Goal: Transaction & Acquisition: Purchase product/service

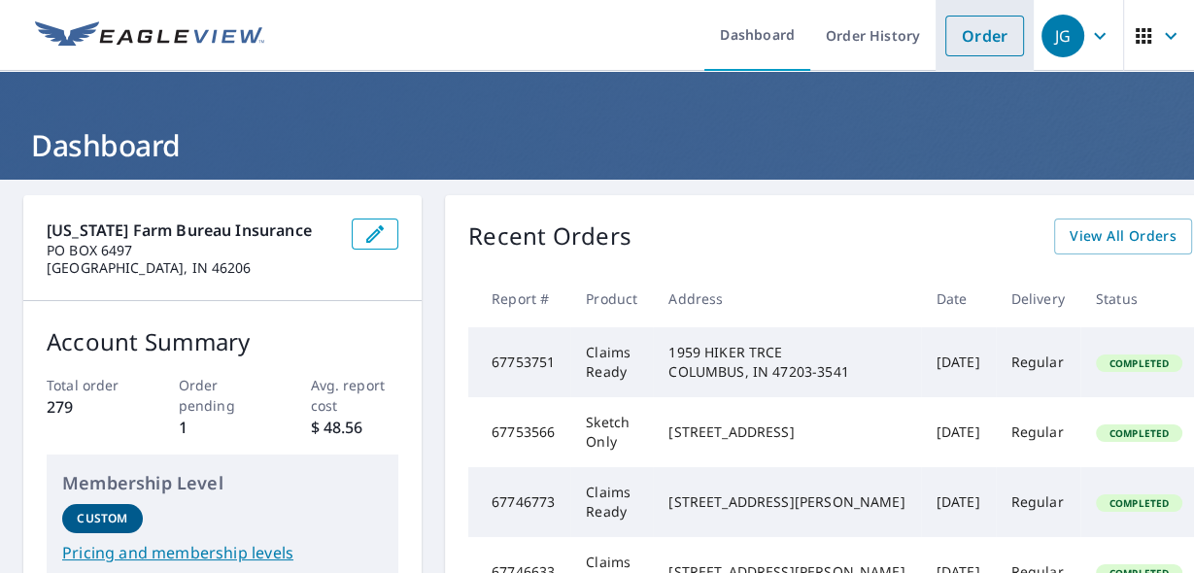
click at [982, 43] on link "Order" at bounding box center [984, 36] width 79 height 41
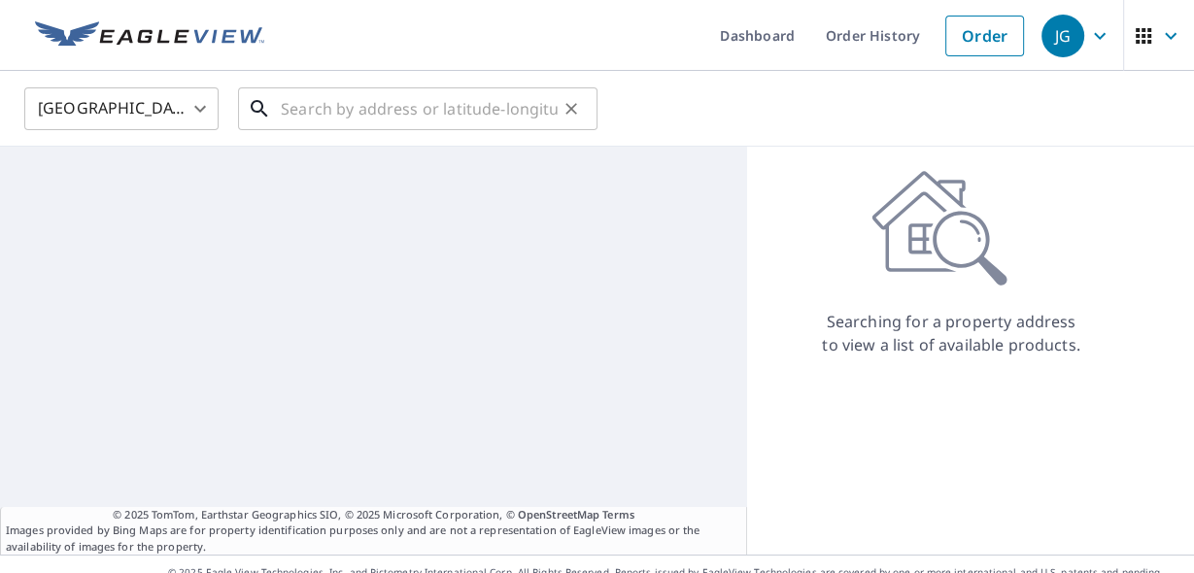
click at [356, 124] on input "text" at bounding box center [419, 109] width 277 height 54
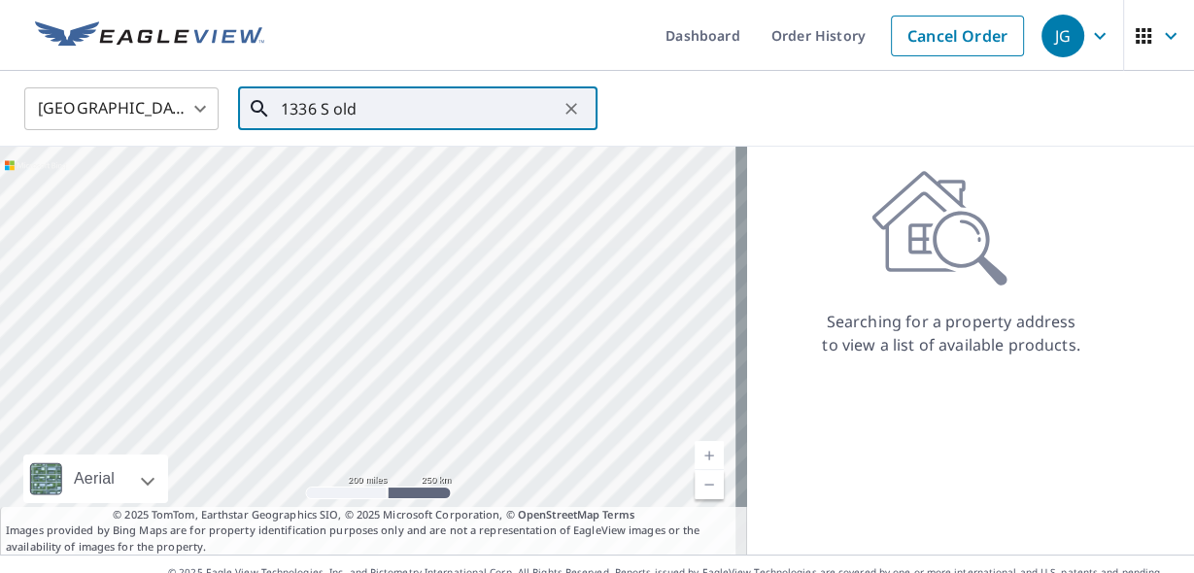
click at [420, 107] on input "1336 S old" at bounding box center [419, 109] width 277 height 54
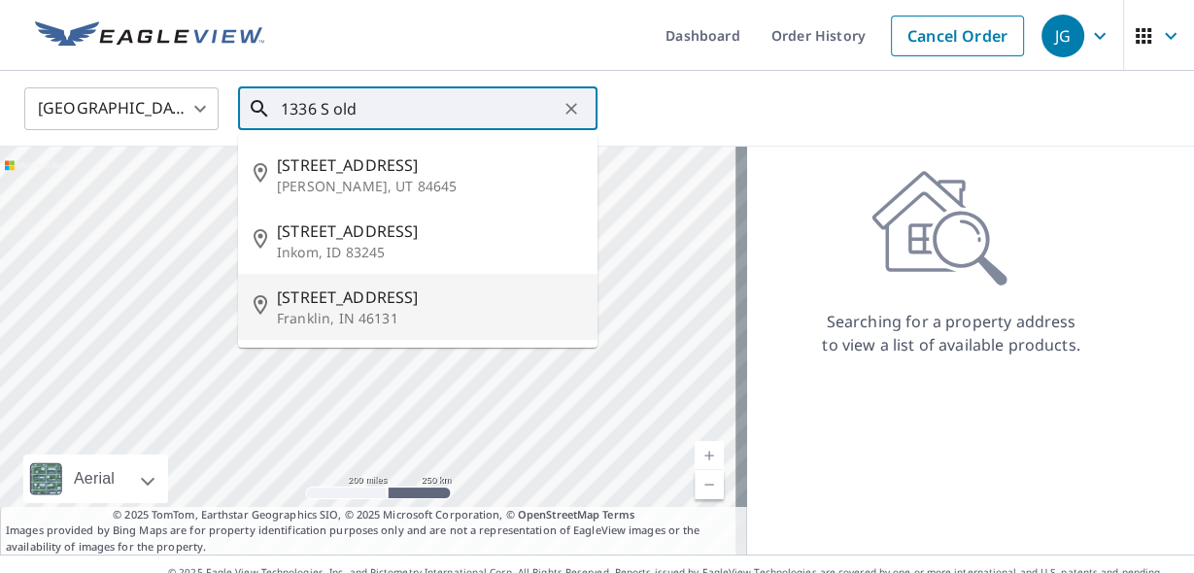
click at [395, 303] on span "[STREET_ADDRESS]" at bounding box center [429, 297] width 305 height 23
type input "[STREET_ADDRESS]"
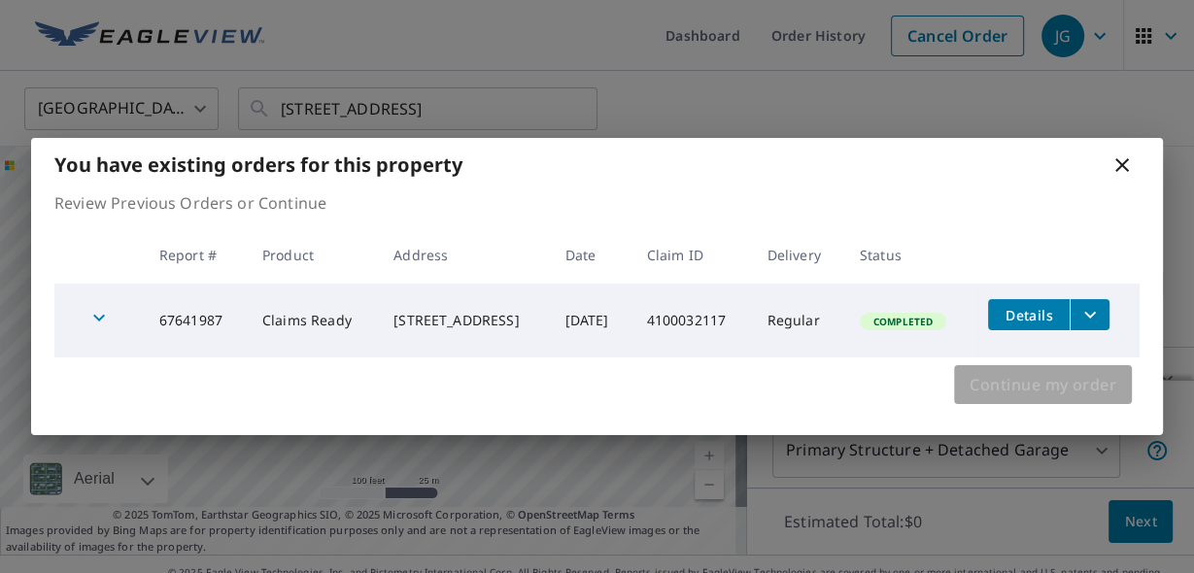
click at [1058, 382] on span "Continue my order" at bounding box center [1043, 384] width 147 height 27
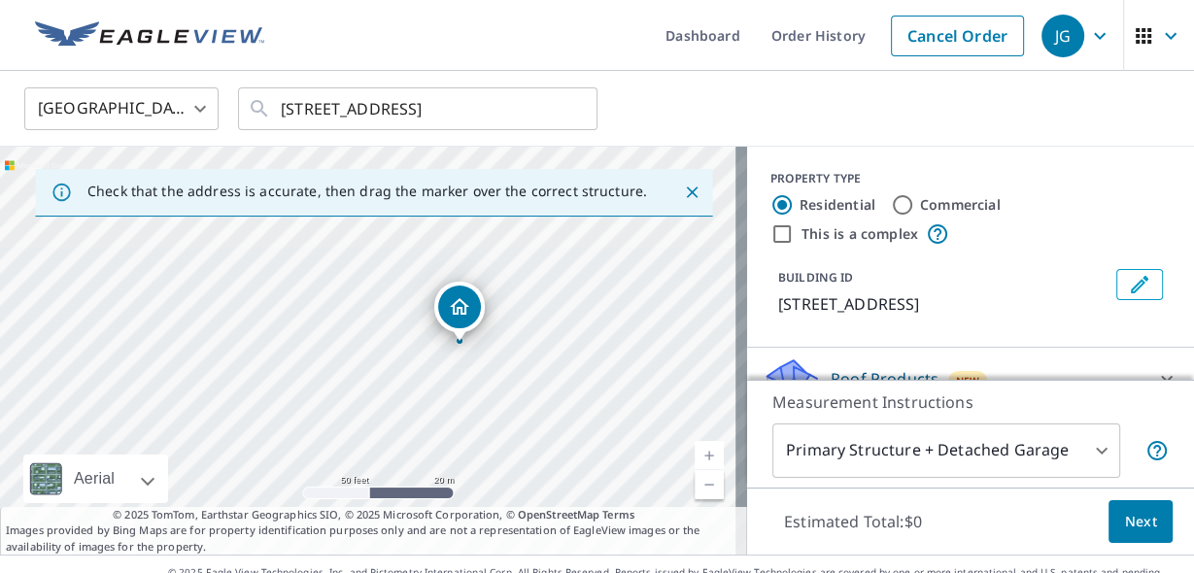
drag, startPoint x: 433, startPoint y: 363, endPoint x: 504, endPoint y: 344, distance: 73.6
click at [504, 344] on div "[STREET_ADDRESS]" at bounding box center [373, 351] width 747 height 408
click at [957, 442] on body "JG JG Dashboard Order History Cancel Order JG United States [GEOGRAPHIC_DATA] ​…" at bounding box center [597, 286] width 1194 height 573
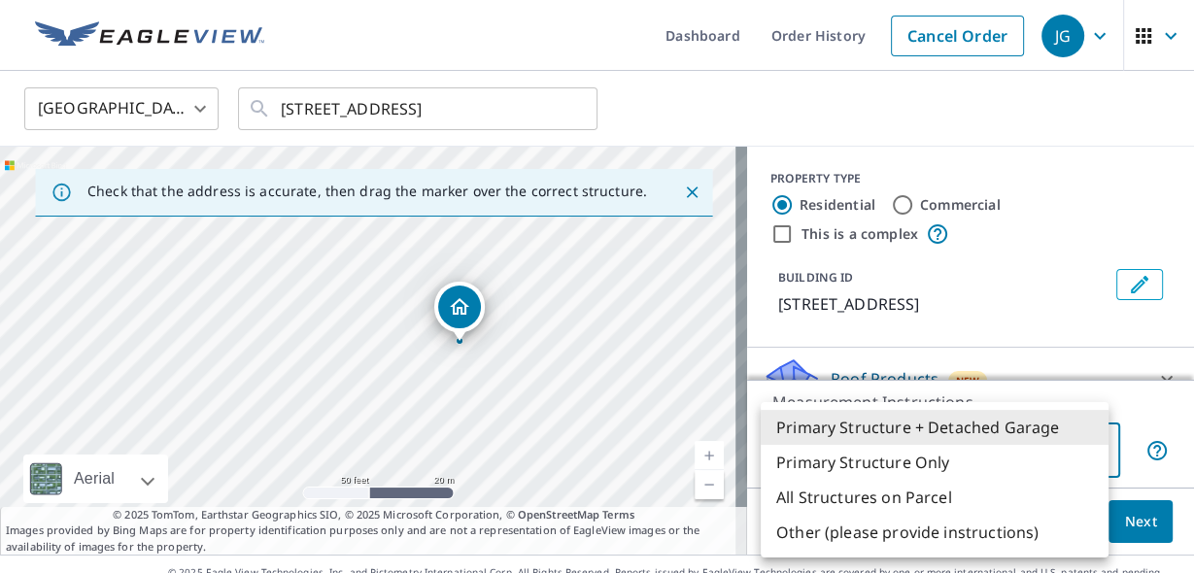
click at [952, 502] on li "All Structures on Parcel" at bounding box center [935, 497] width 348 height 35
type input "3"
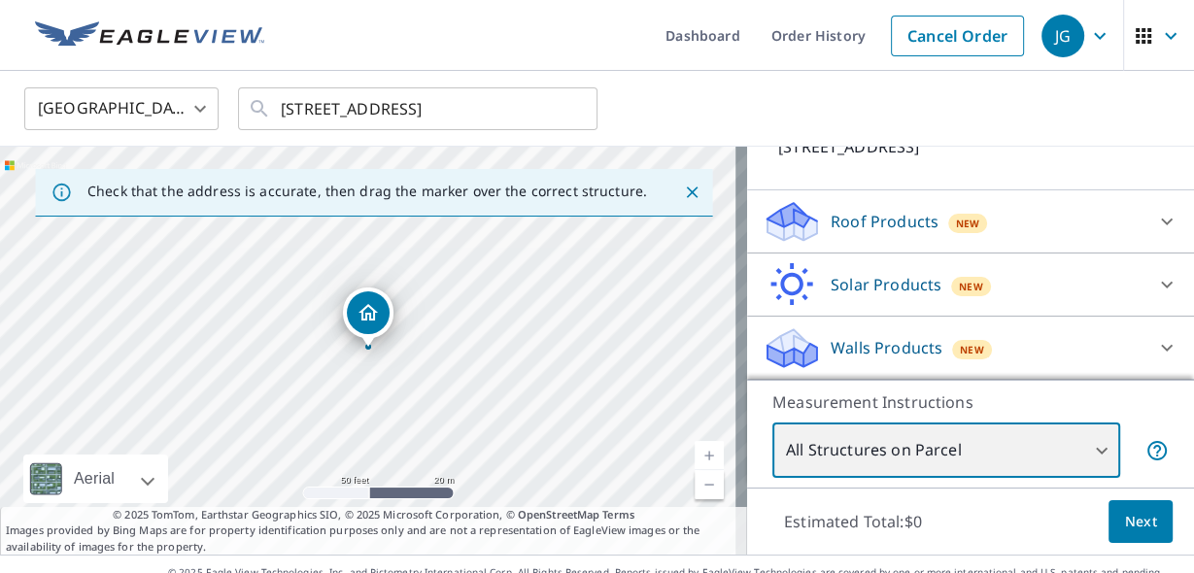
scroll to position [45, 0]
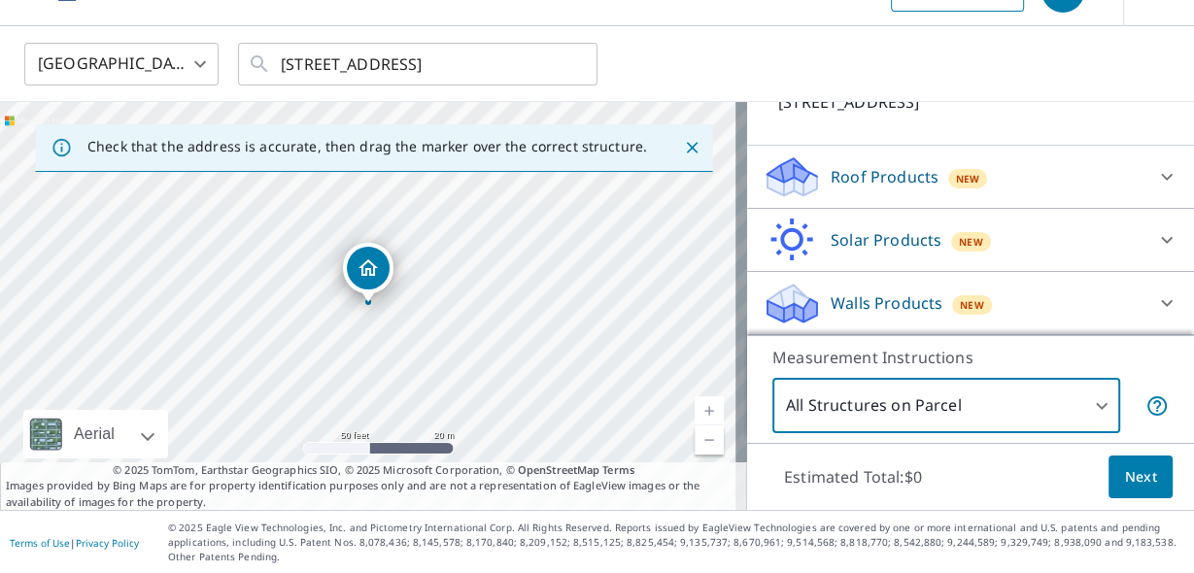
click at [920, 178] on p "Roof Products" at bounding box center [885, 176] width 108 height 23
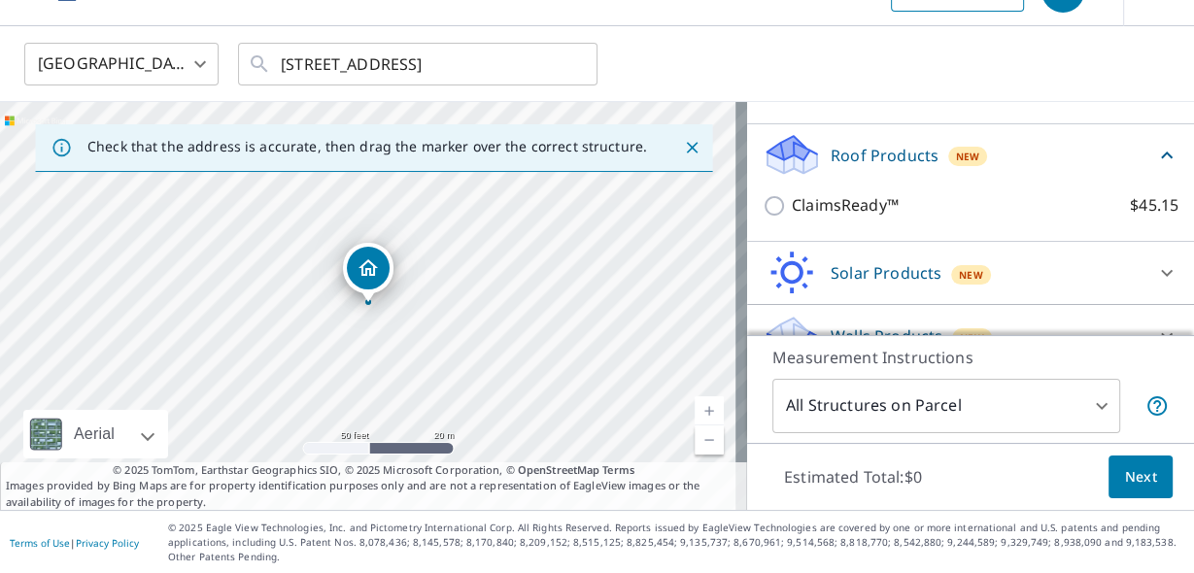
scroll to position [179, 0]
click at [845, 218] on p "ClaimsReady™" at bounding box center [845, 205] width 107 height 24
click at [792, 218] on input "ClaimsReady™ $45.15" at bounding box center [777, 205] width 29 height 23
checkbox input "true"
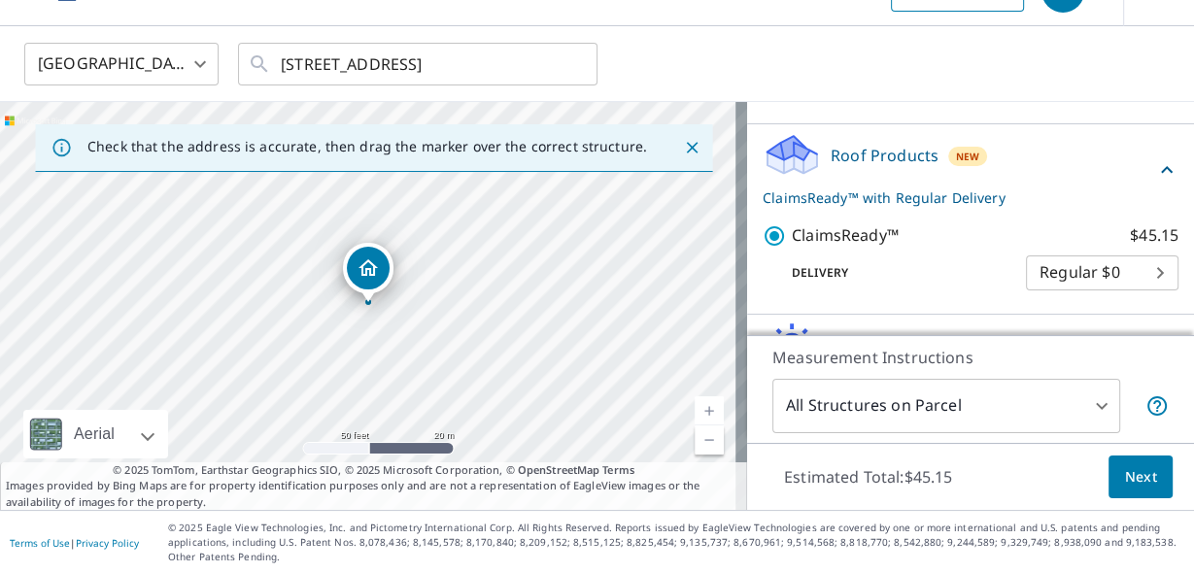
click at [1137, 467] on span "Next" at bounding box center [1140, 477] width 33 height 24
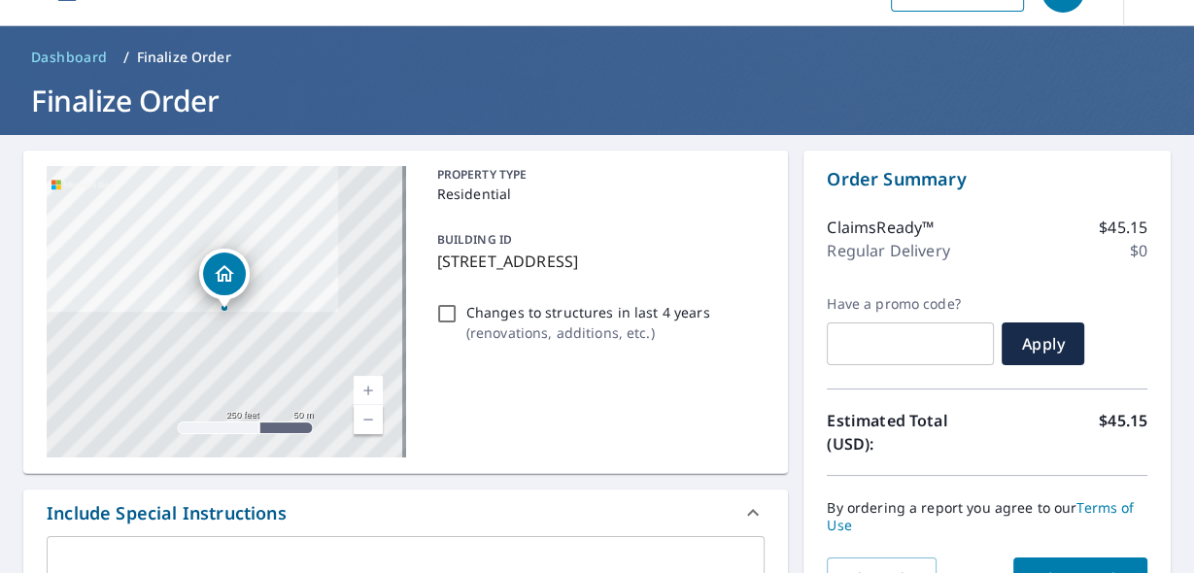
scroll to position [122, 0]
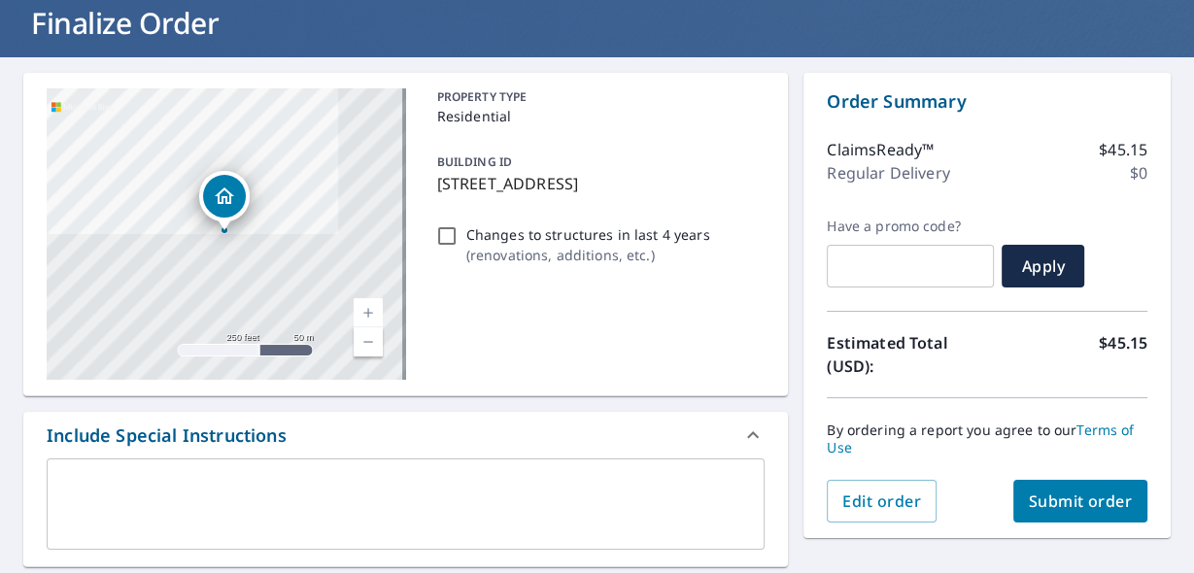
click at [493, 245] on p "Changes to structures in last 4 years" at bounding box center [588, 234] width 244 height 20
click at [459, 248] on input "Changes to structures in last 4 years ( renovations, additions, etc. )" at bounding box center [446, 235] width 23 height 23
checkbox input "true"
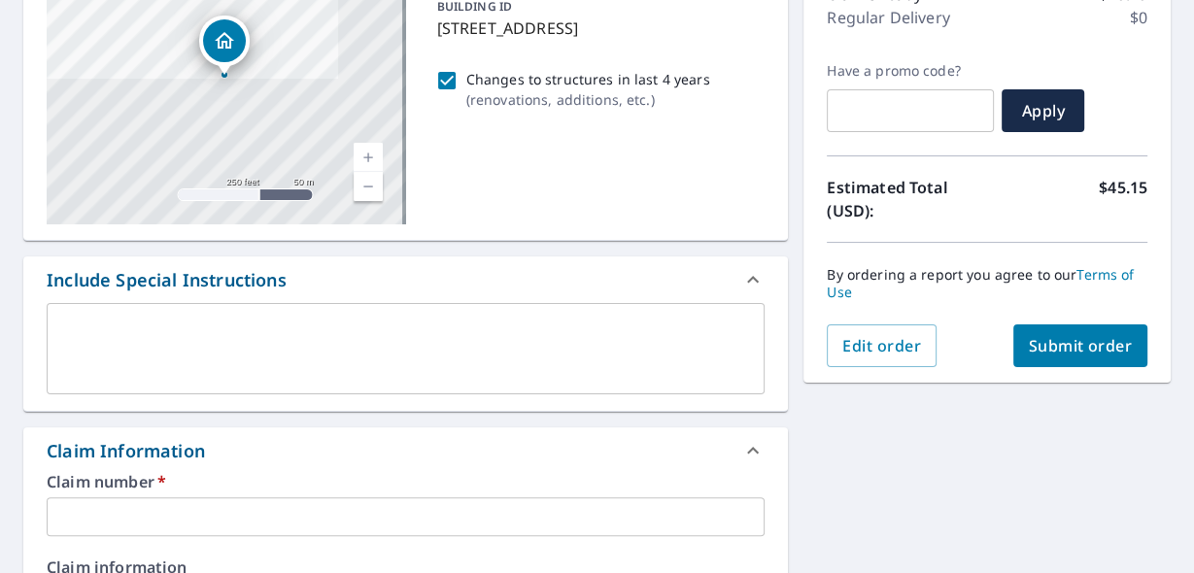
scroll to position [356, 0]
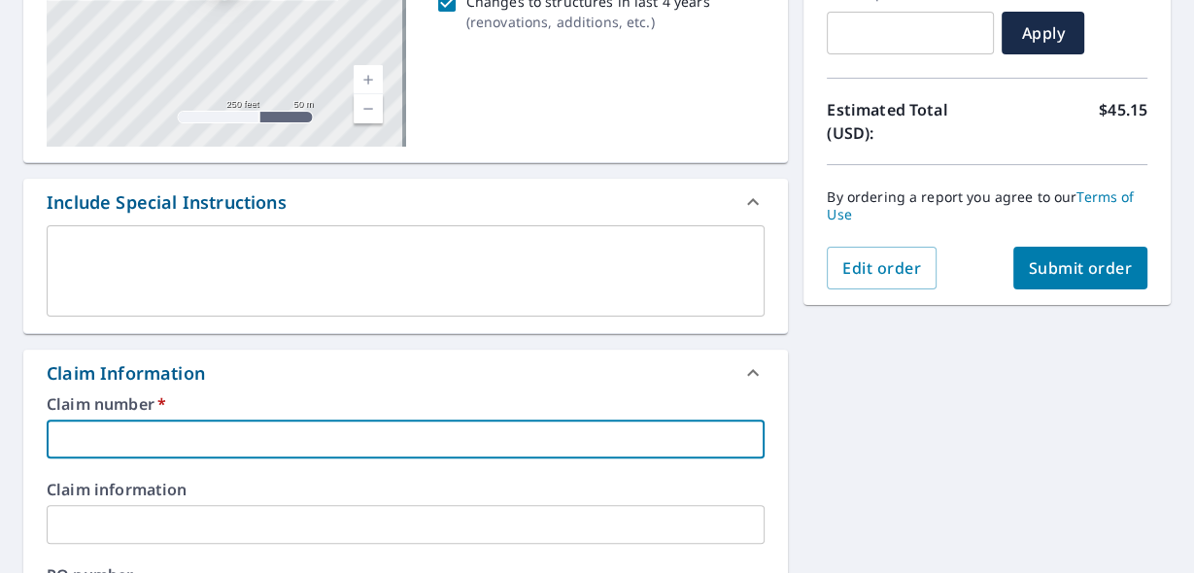
click at [196, 447] on input "text" at bounding box center [406, 439] width 718 height 39
paste input "4100032117"
type input "4100032117"
click at [1089, 269] on span "Submit order" at bounding box center [1081, 268] width 104 height 21
